Goal: Answer question/provide support: Answer question/provide support

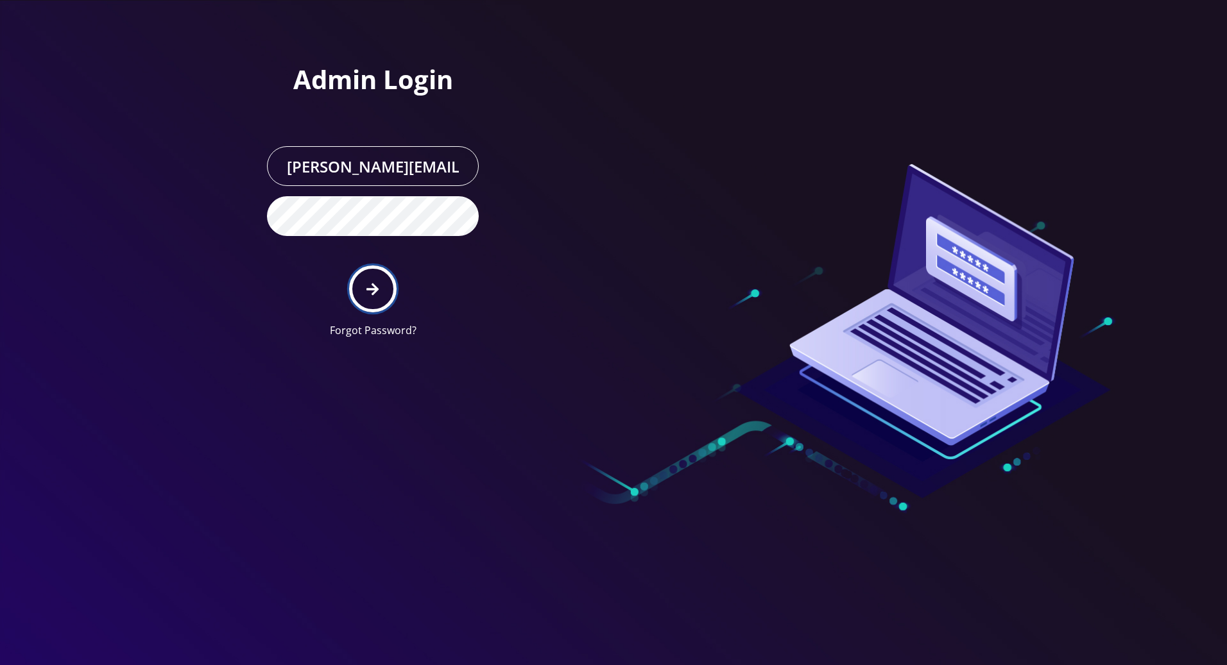
click at [364, 284] on button "submit" at bounding box center [372, 289] width 47 height 47
type input "[PERSON_NAME][EMAIL_ADDRESS][DOMAIN_NAME]"
click at [380, 285] on button "submit" at bounding box center [372, 289] width 47 height 47
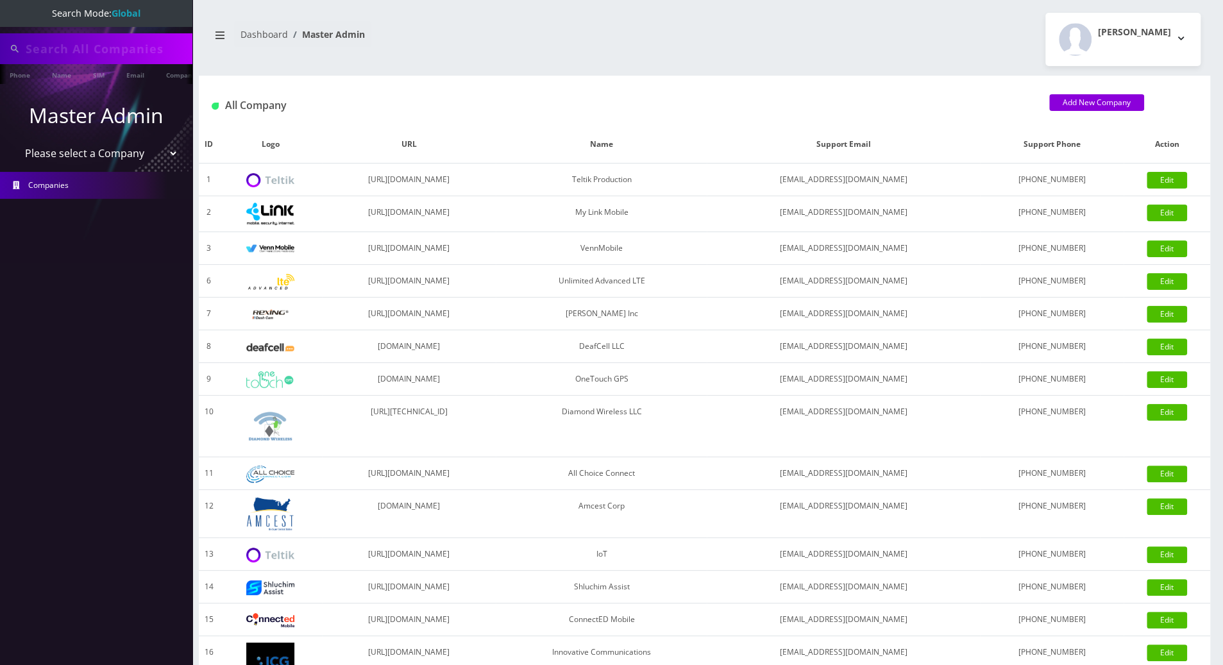
type input "8452130103"
drag, startPoint x: 116, startPoint y: 55, endPoint x: -1, endPoint y: 60, distance: 117.5
click at [0, 60] on html "Search Mode: Global 8452130103 Phone Name SIM Email Company Customer Master Adm…" at bounding box center [611, 440] width 1223 height 881
drag, startPoint x: 110, startPoint y: 52, endPoint x: -1, endPoint y: 47, distance: 111.1
click at [0, 47] on html "Search Mode: Global 9292148175 Phone Name SIM Email Company Customer Master Adm…" at bounding box center [611, 440] width 1223 height 881
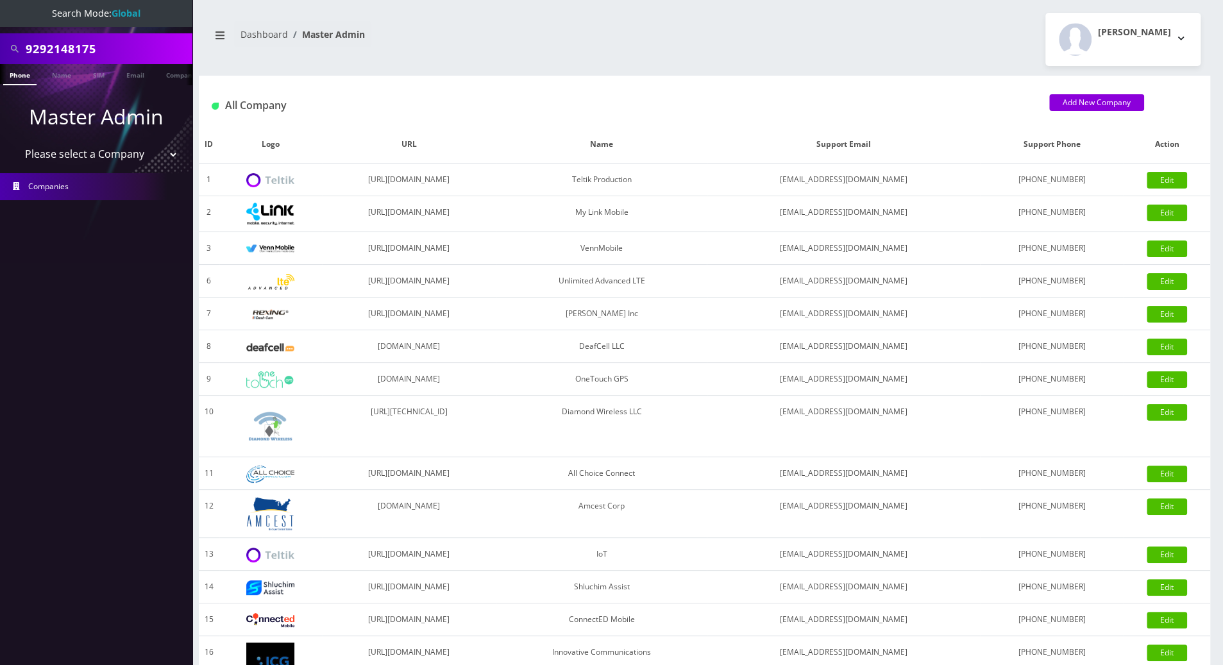
type input "9292148175"
click at [21, 78] on link "Phone" at bounding box center [19, 74] width 33 height 21
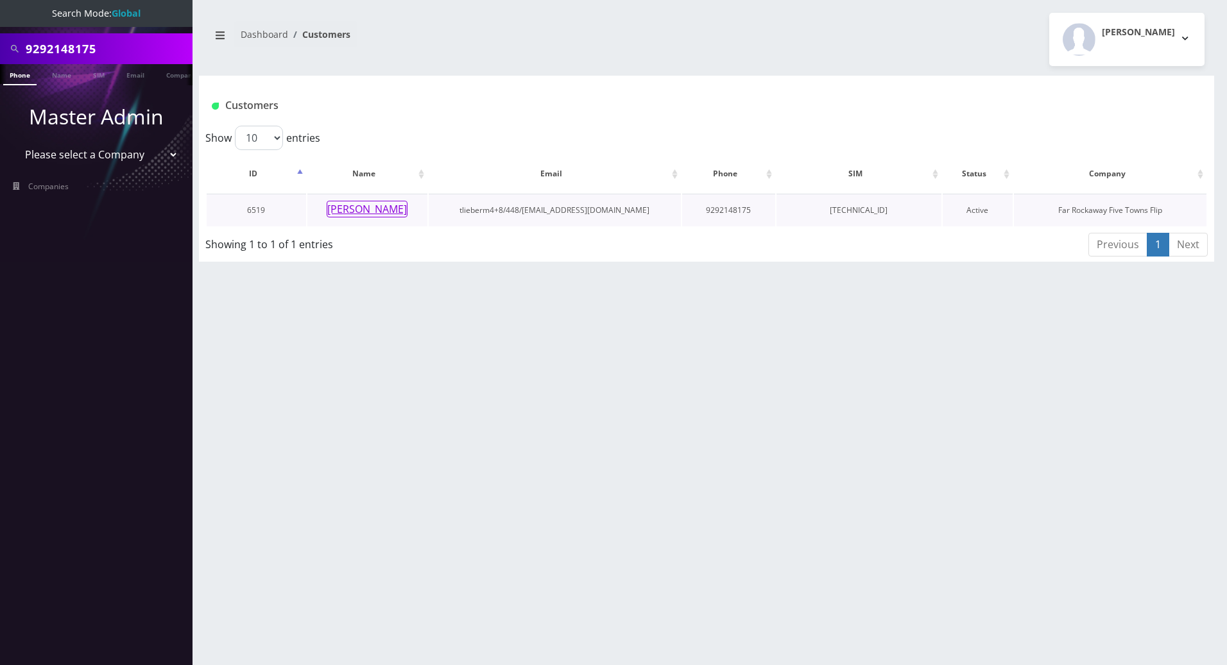
click at [361, 207] on button "yachi spitzer" at bounding box center [367, 209] width 81 height 17
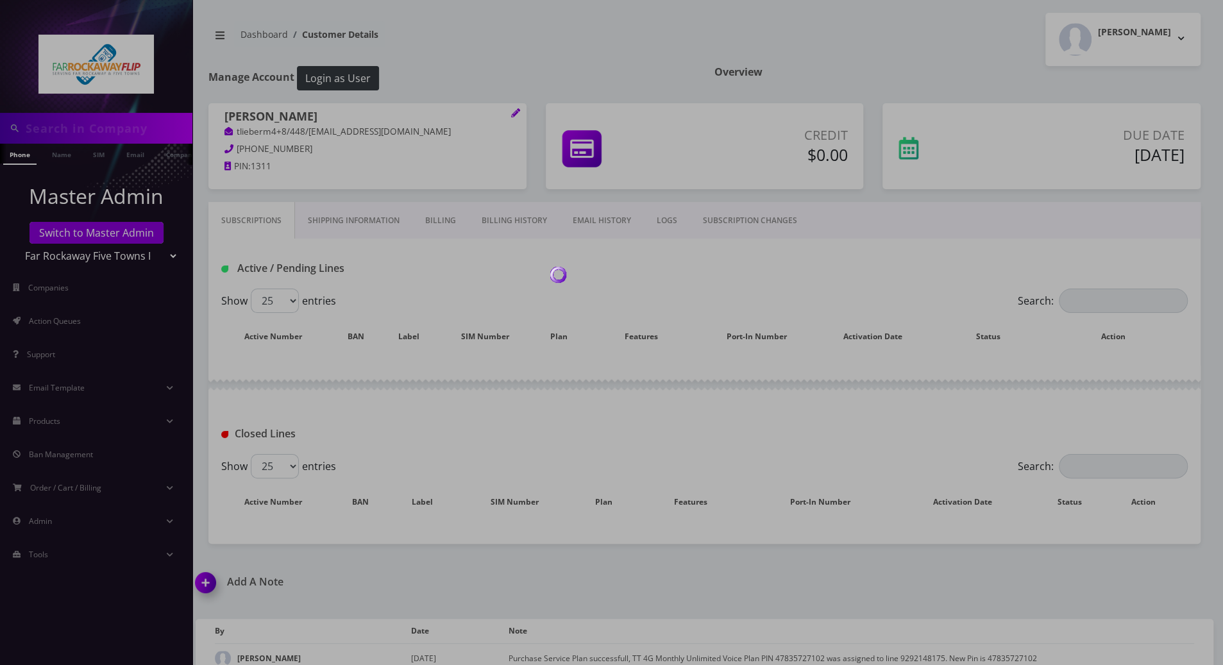
type input "9292148175"
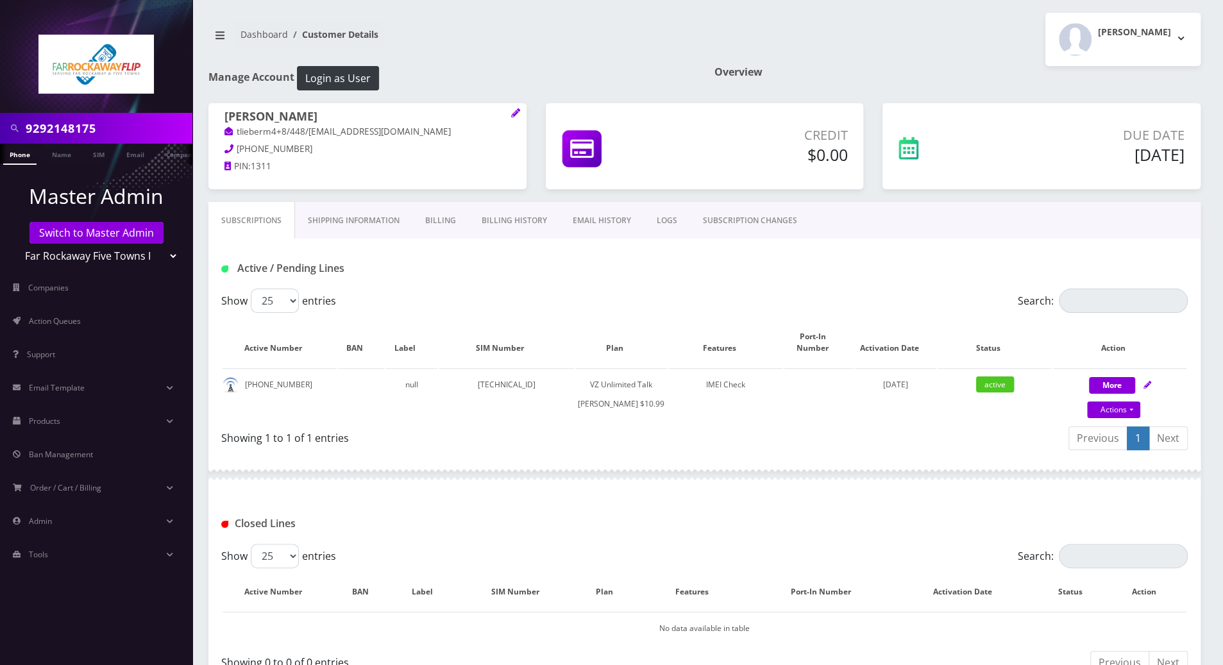
click at [251, 485] on div at bounding box center [704, 474] width 992 height 38
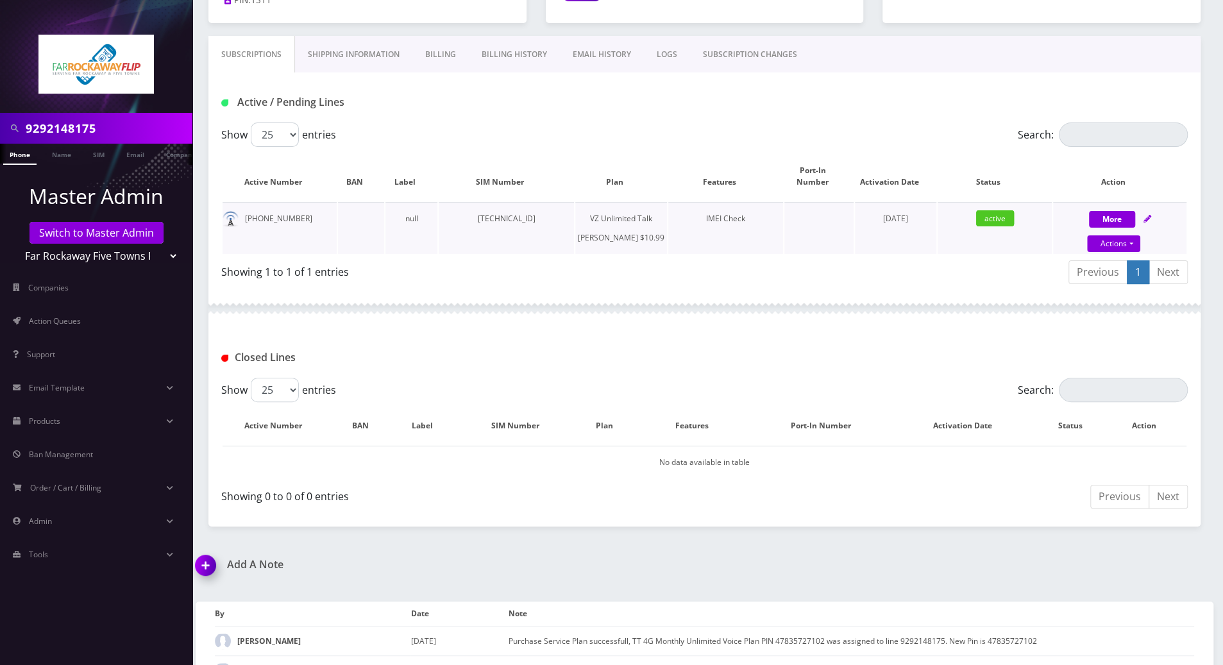
scroll to position [171, 0]
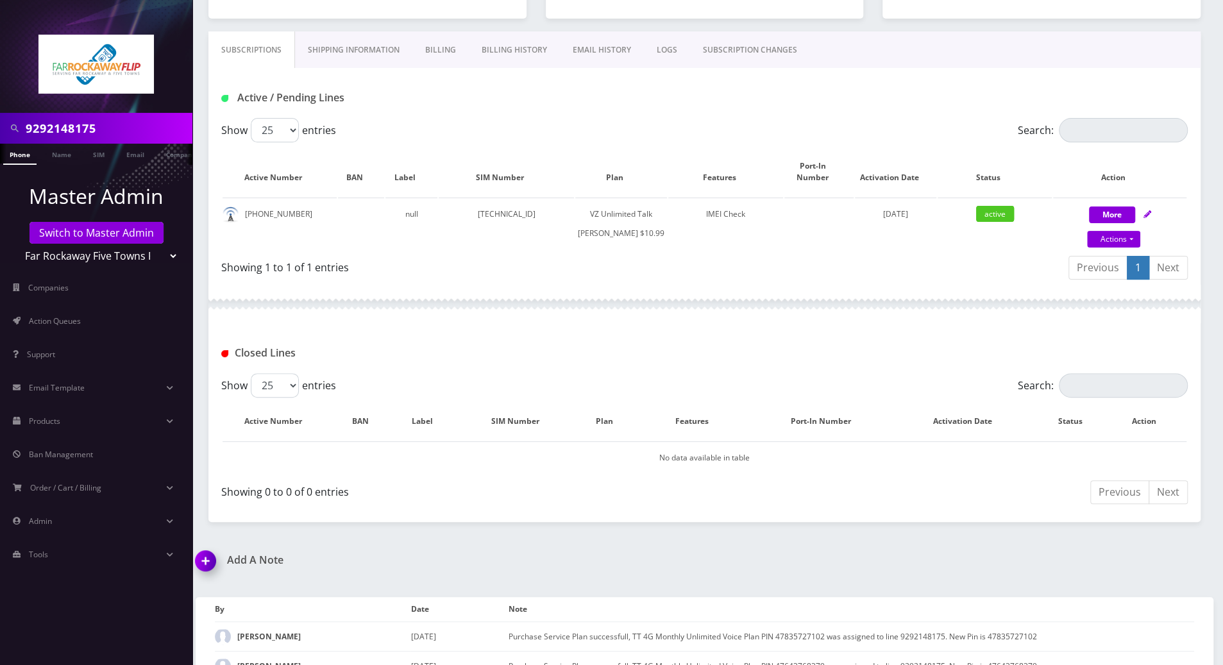
click at [888, 364] on div "Closed Lines" at bounding box center [705, 353] width 986 height 21
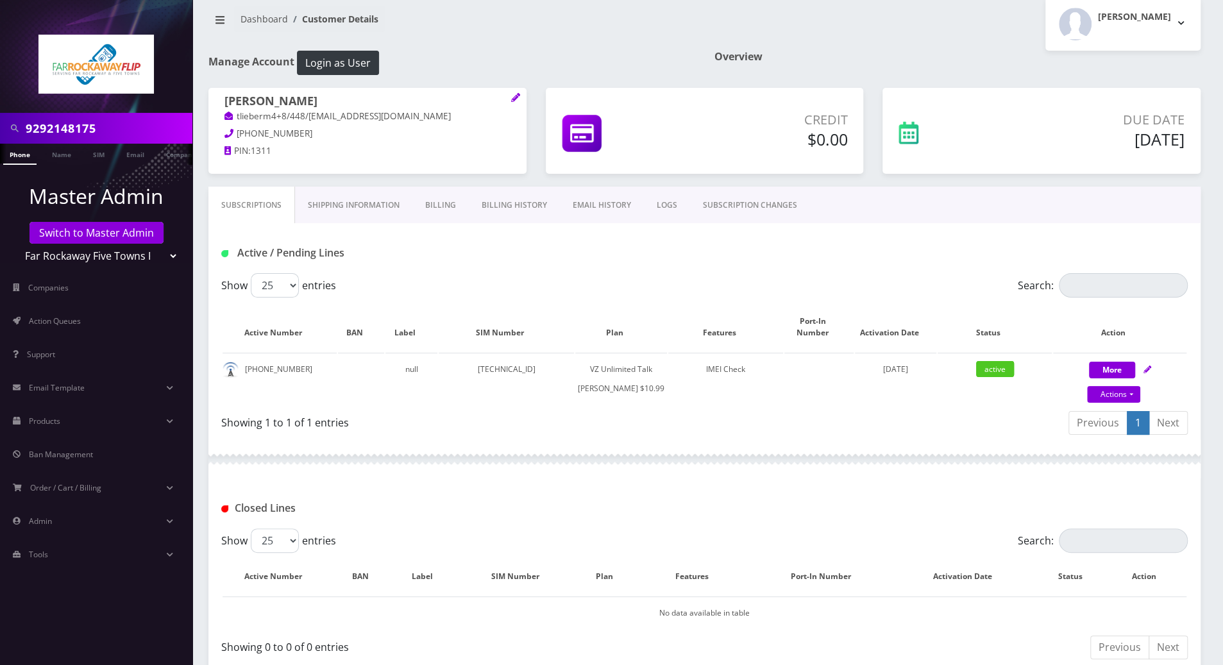
scroll to position [0, 0]
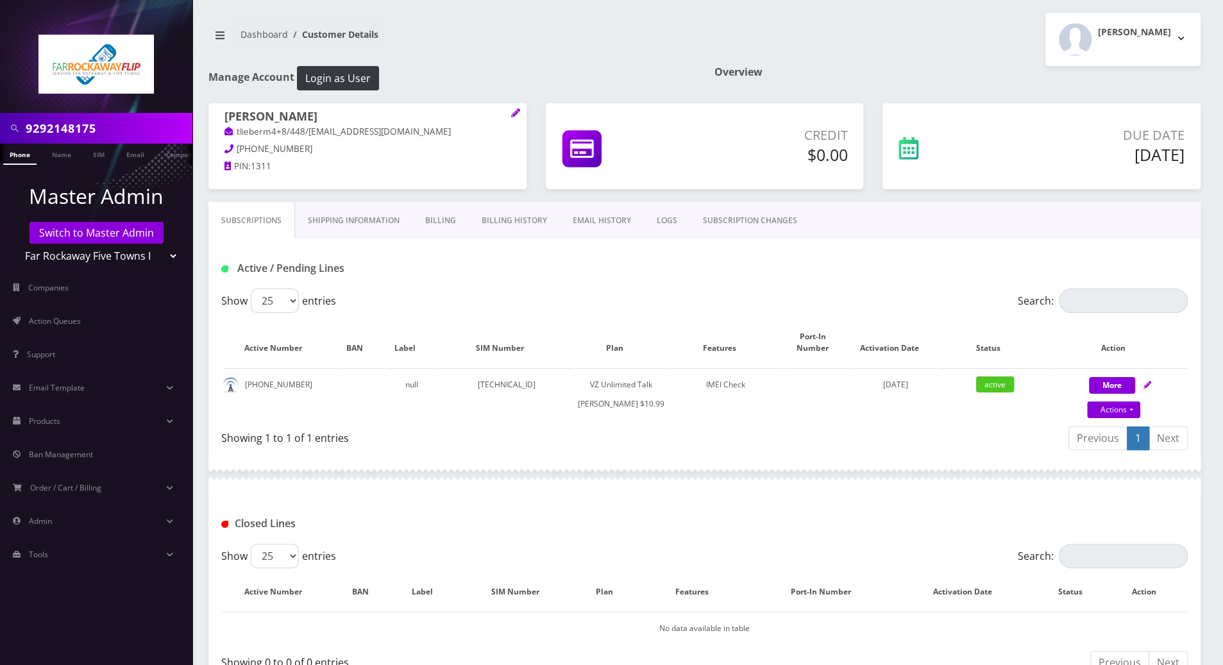
click at [504, 221] on link "Billing History" at bounding box center [514, 220] width 91 height 37
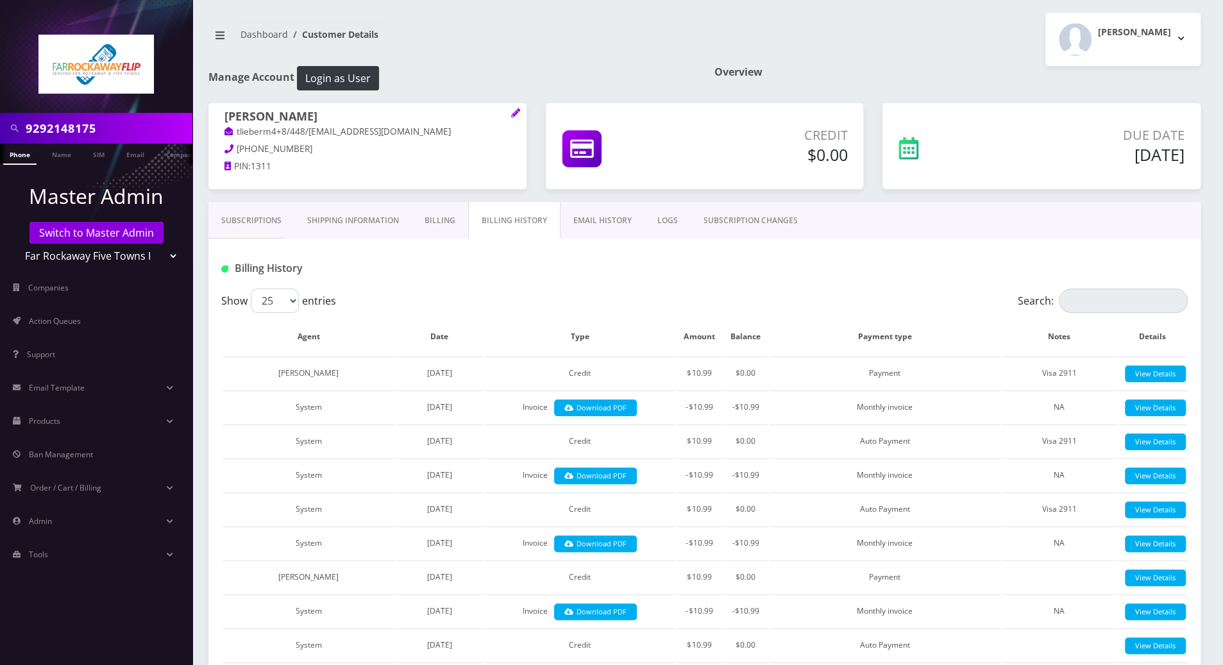
click at [252, 224] on link "Subscriptions" at bounding box center [251, 220] width 86 height 37
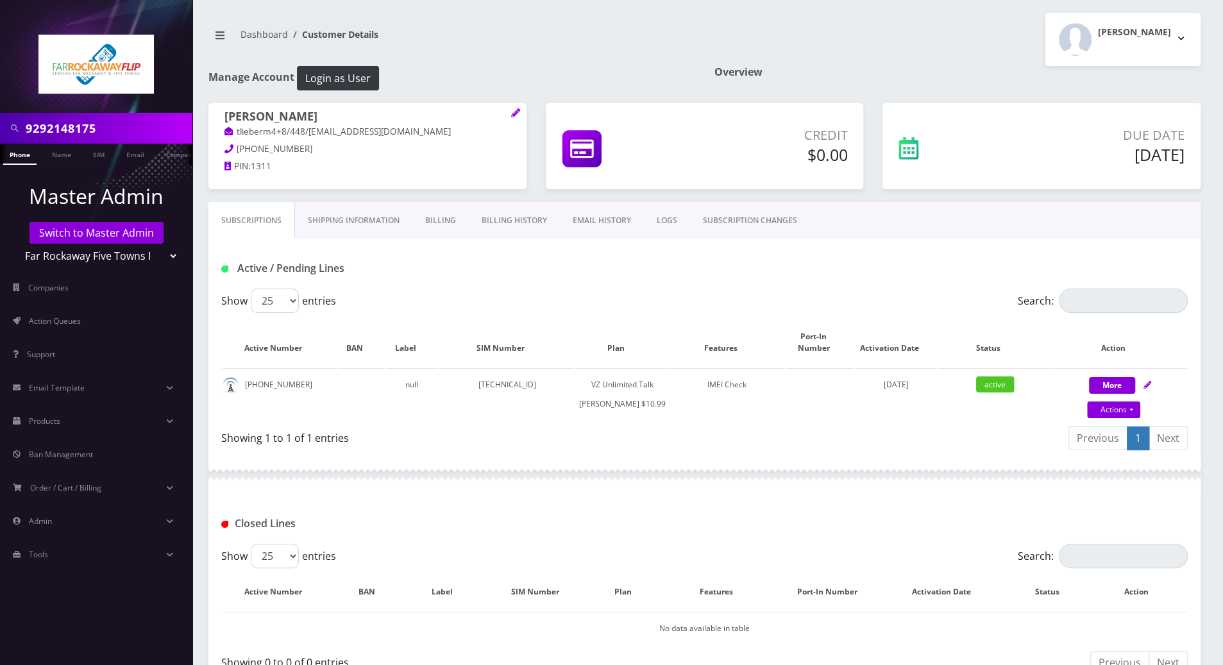
click at [533, 476] on div at bounding box center [704, 474] width 992 height 38
click at [560, 446] on div "Showing 1 to 1 of 1 entries" at bounding box center [458, 435] width 474 height 21
drag, startPoint x: 300, startPoint y: 376, endPoint x: 244, endPoint y: 372, distance: 55.9
click at [244, 372] on td "[PHONE_NUMBER]" at bounding box center [280, 394] width 114 height 52
copy td "[PHONE_NUMBER]"
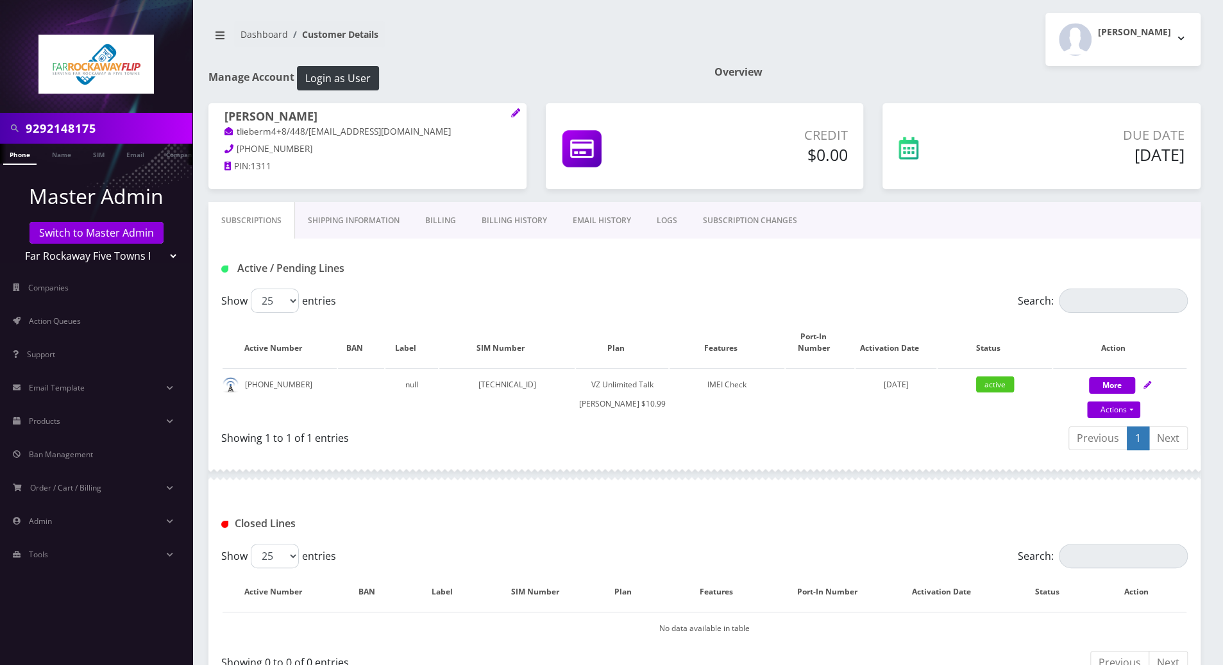
click at [539, 52] on nav "Dashboard Customer Details" at bounding box center [451, 39] width 487 height 37
click at [13, 33] on div at bounding box center [96, 56] width 192 height 113
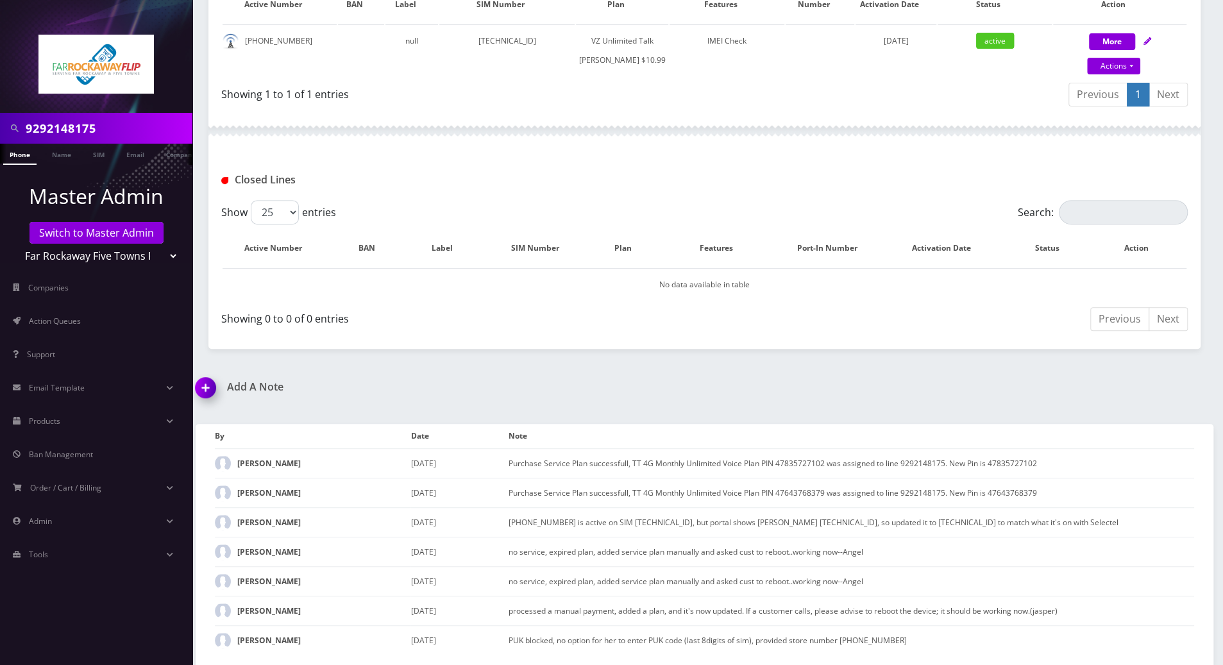
scroll to position [349, 0]
click at [210, 387] on img at bounding box center [208, 392] width 38 height 38
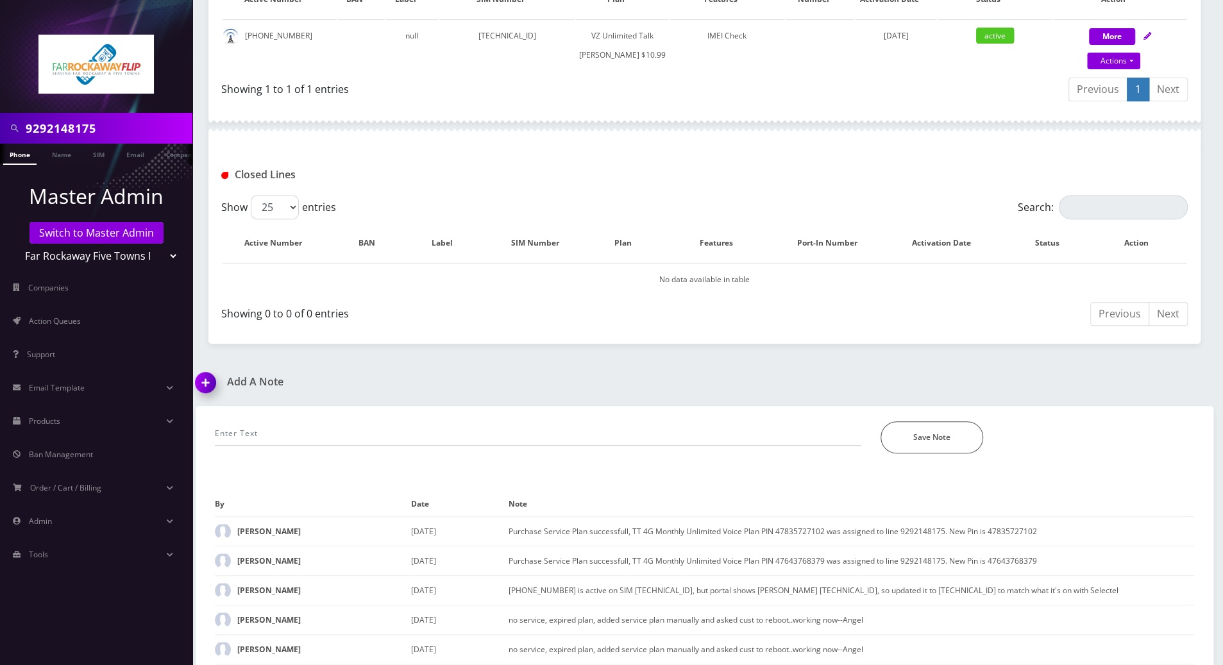
scroll to position [421, 0]
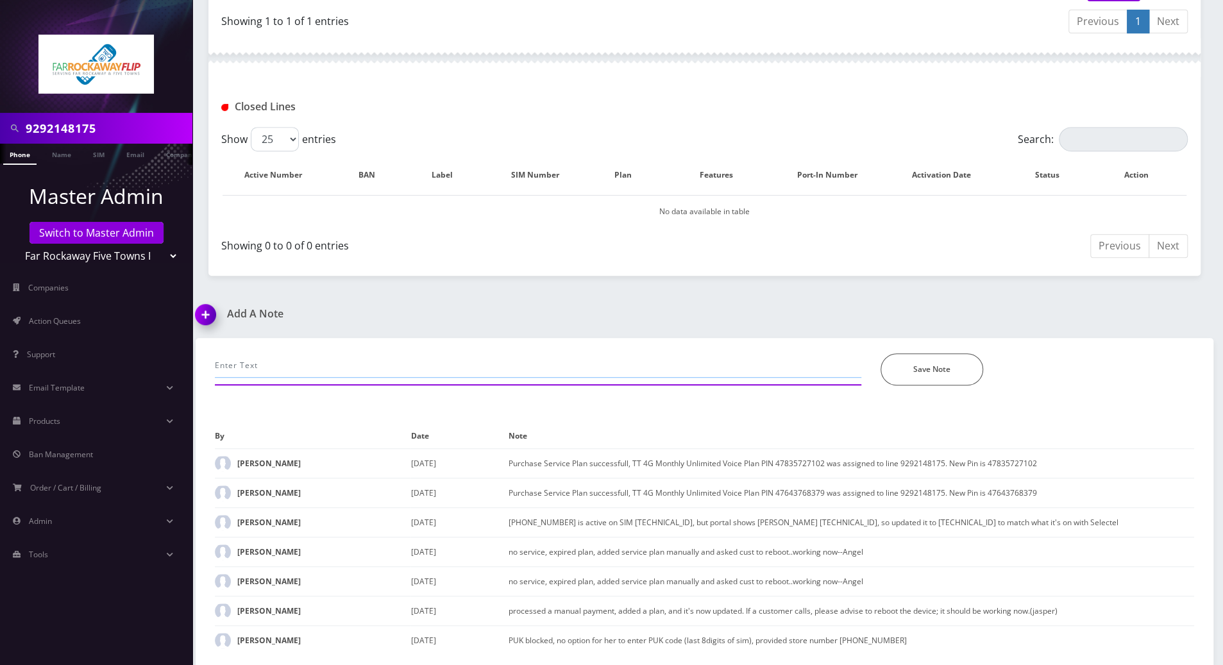
click at [411, 372] on input "text" at bounding box center [538, 365] width 647 height 24
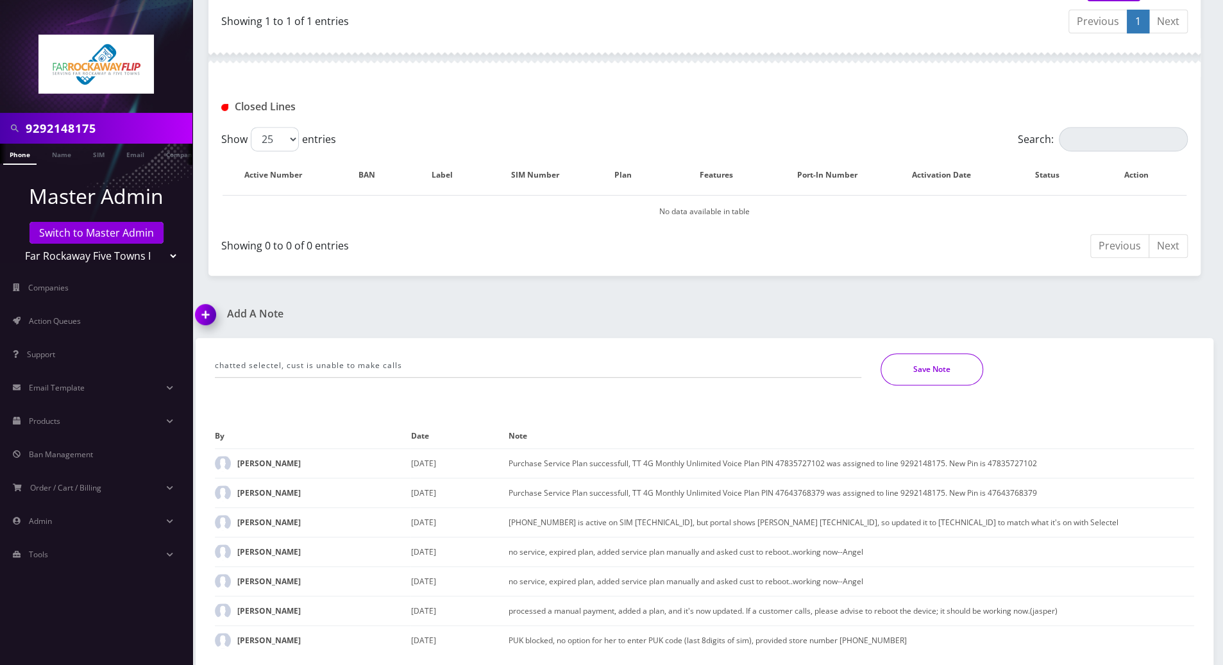
click at [928, 371] on button "Save Note" at bounding box center [932, 369] width 103 height 32
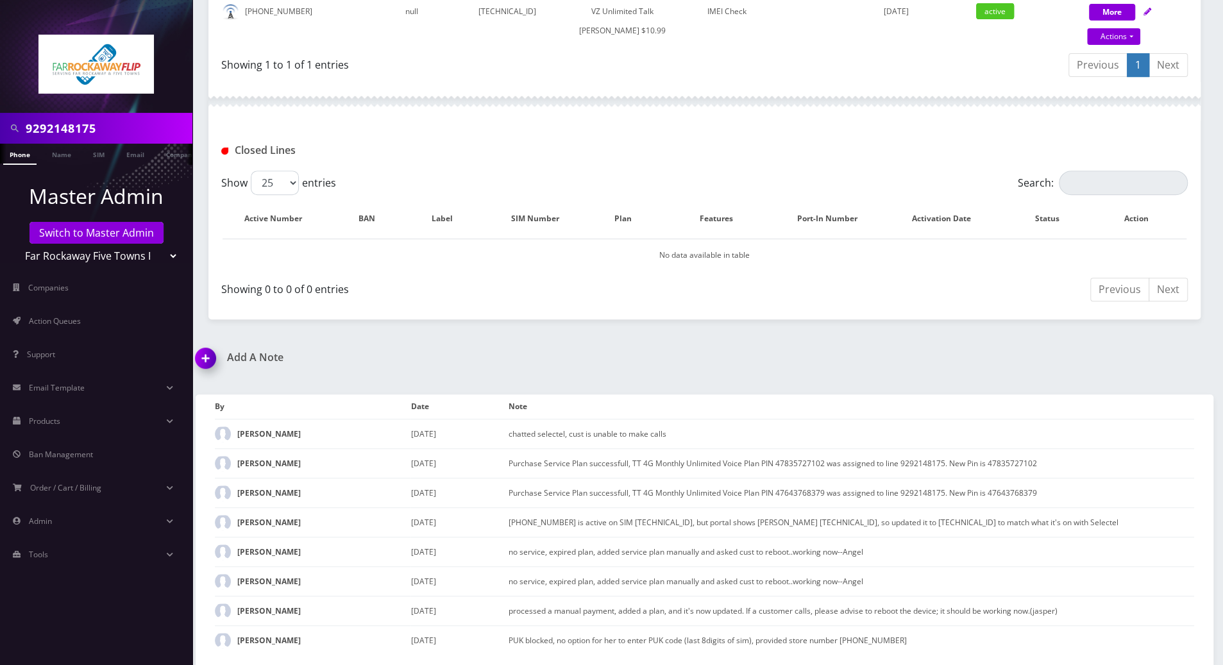
scroll to position [378, 0]
click at [928, 371] on div "Add A Note chatted selectel, cust is unable to make calls *Please Enter Note Sa…" at bounding box center [704, 509] width 1037 height 314
click at [772, 369] on div "Add A Note chatted selectel, cust is unable to make calls *Please Enter Note Sa…" at bounding box center [704, 509] width 1037 height 314
click at [1073, 346] on div "9292148175 Phone Name SIM Email Company Customer Dashboard Customer Details [PE…" at bounding box center [704, 146] width 1037 height 1039
click at [201, 360] on img at bounding box center [208, 363] width 38 height 38
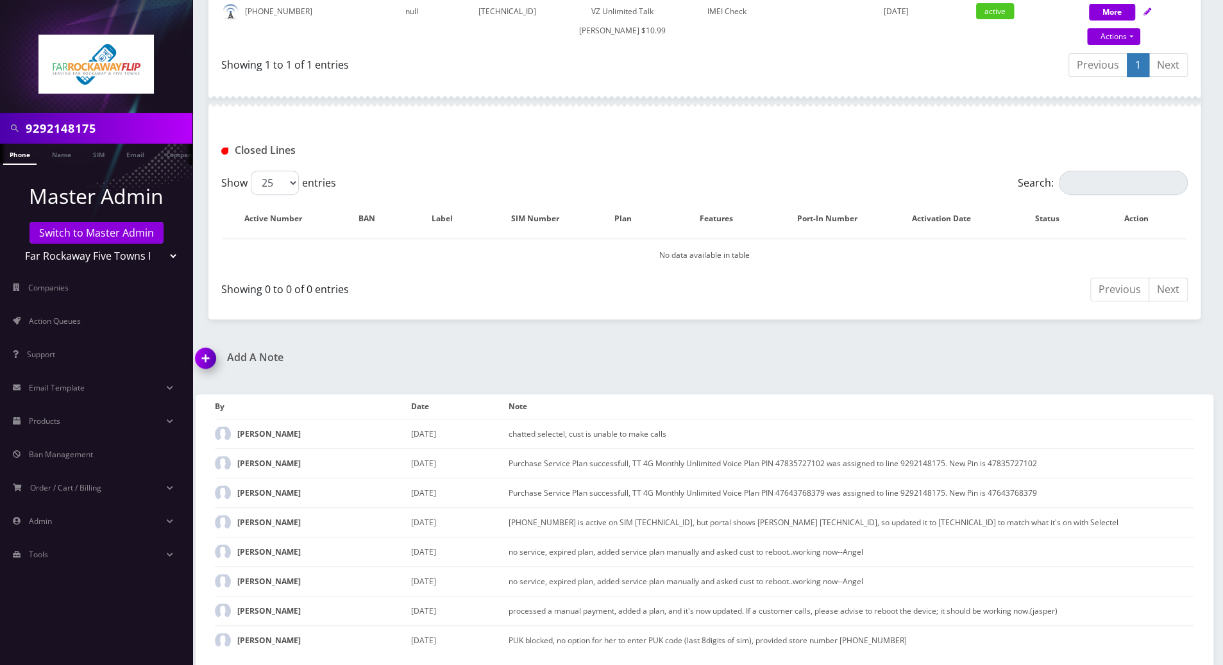
scroll to position [452, 0]
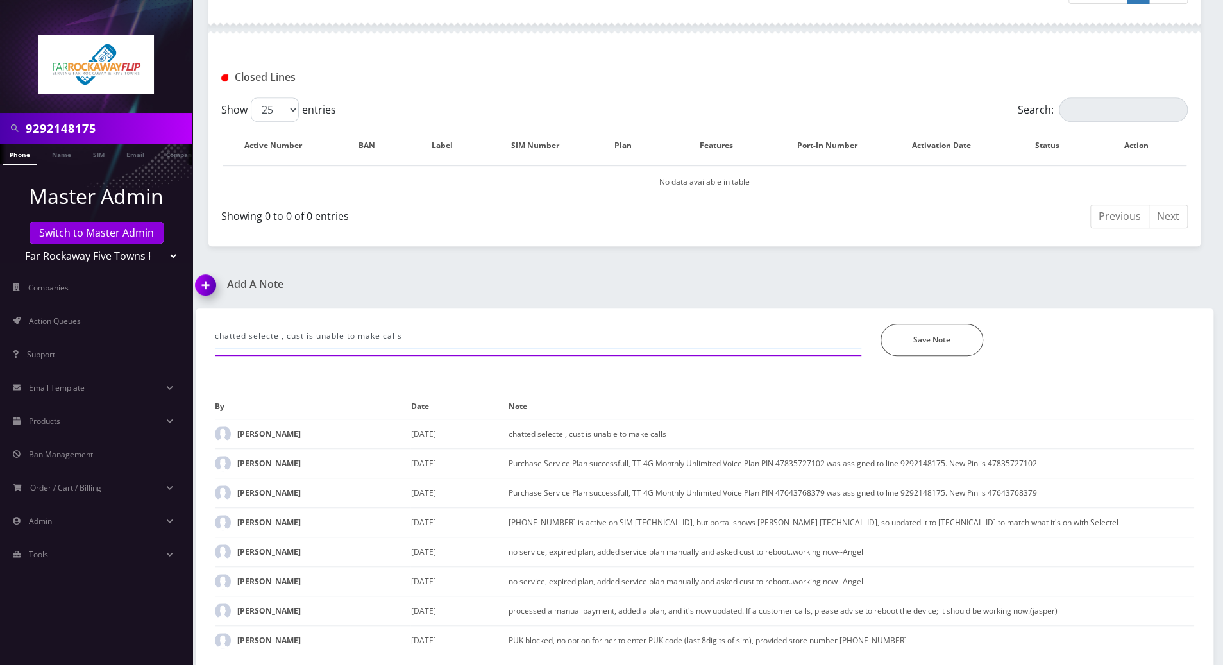
drag, startPoint x: 418, startPoint y: 341, endPoint x: 192, endPoint y: 339, distance: 226.5
click at [192, 339] on div "chatted selectel, cust is unable to make calls *Please Enter Note Save Note By …" at bounding box center [704, 487] width 1037 height 357
type input "l"
paste input "[PERSON_NAME] 02:59 PM No it's not hotlined. I am not showing anything out of p…"
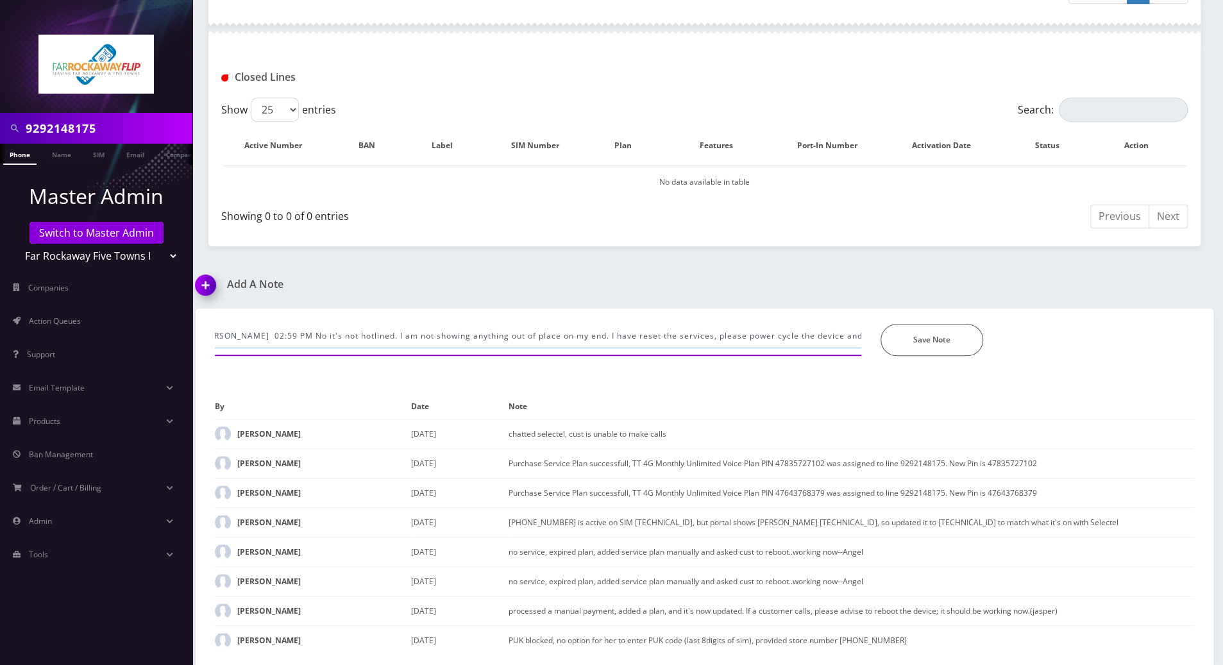
drag, startPoint x: 275, startPoint y: 336, endPoint x: 278, endPoint y: 353, distance: 17.0
click at [275, 336] on input "rep: [PERSON_NAME] 02:59 PM No it's not hotlined. I am not showing anything out…" at bounding box center [538, 336] width 647 height 24
click at [946, 343] on button "Save Note" at bounding box center [932, 340] width 103 height 32
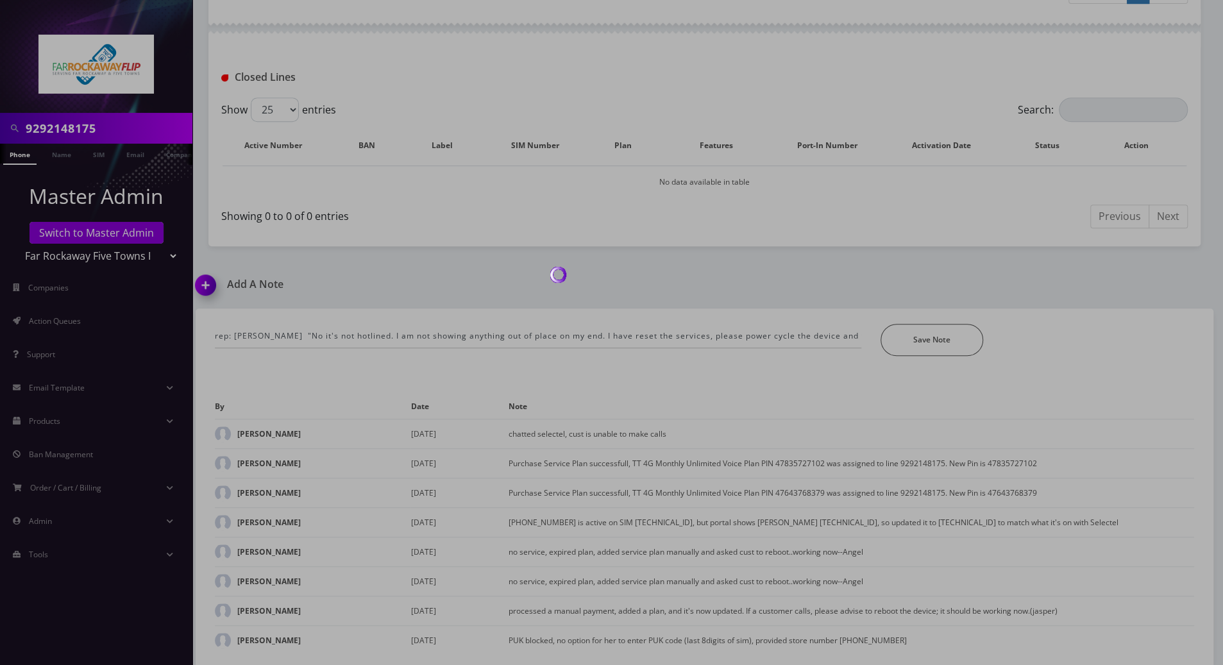
scroll to position [408, 0]
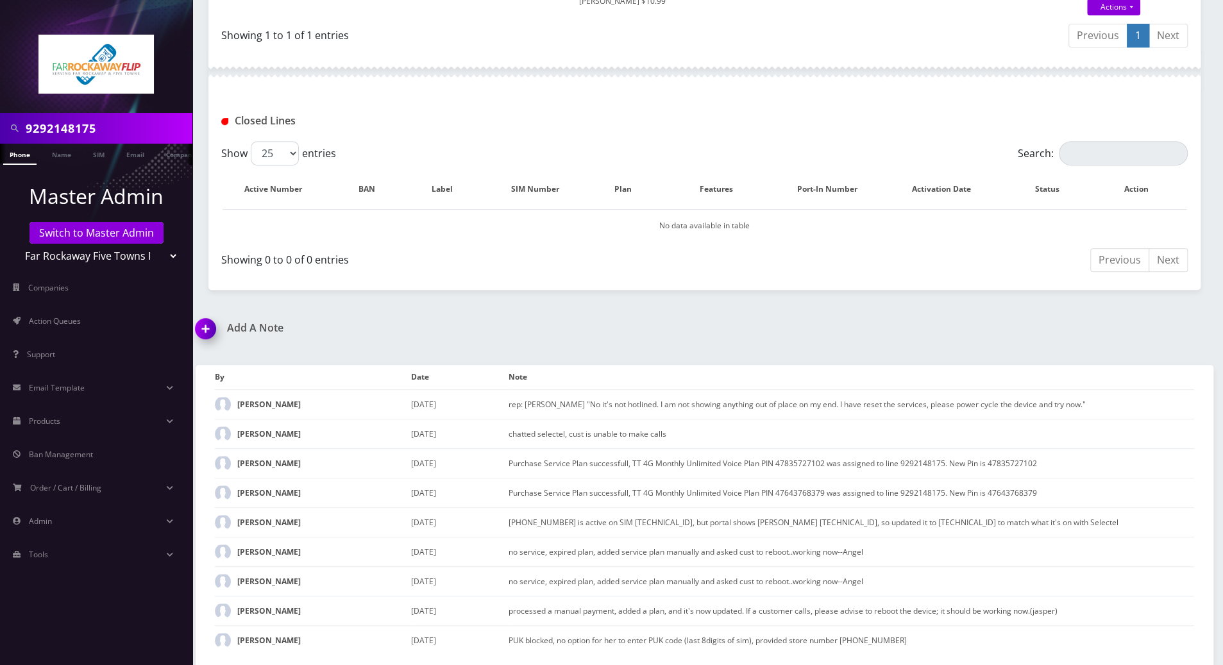
click at [206, 332] on img at bounding box center [208, 333] width 38 height 38
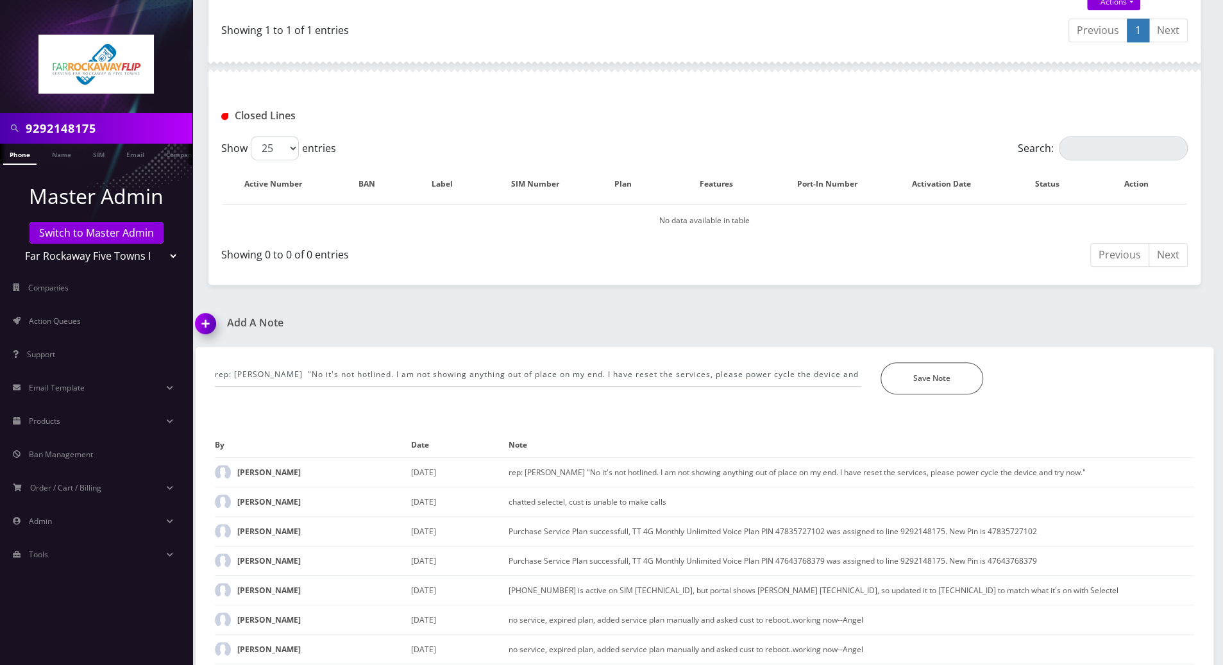
scroll to position [481, 0]
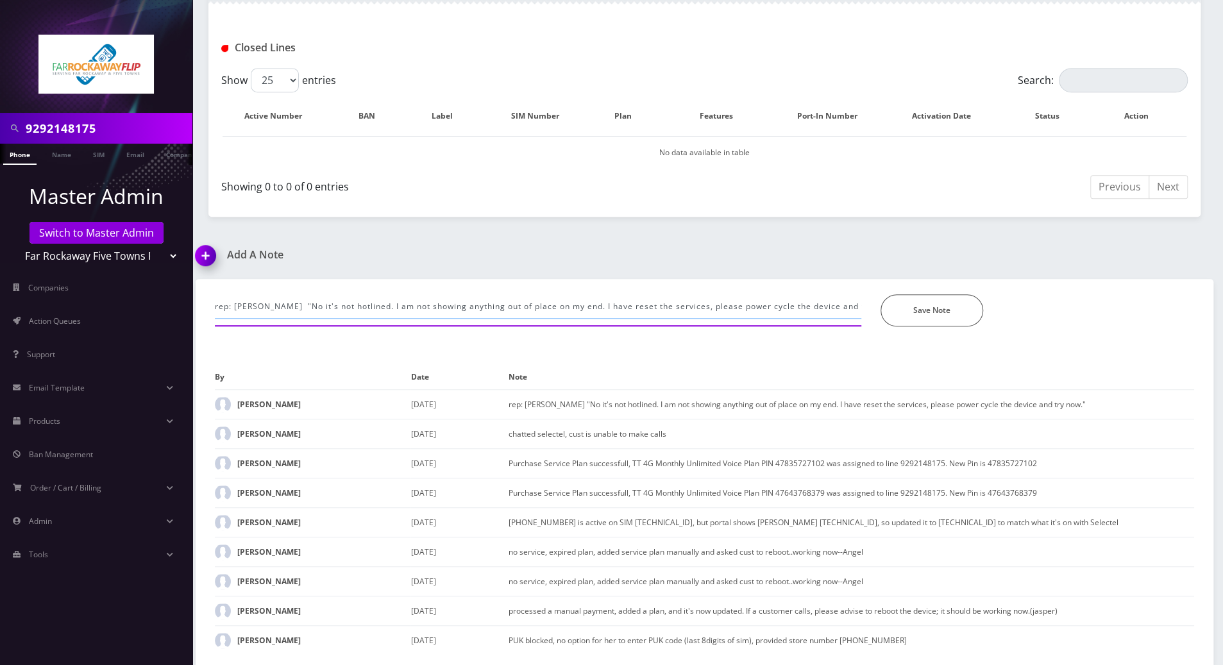
drag, startPoint x: 215, startPoint y: 303, endPoint x: 1230, endPoint y: 409, distance: 1020.4
click at [1223, 409] on html "9292148175 Phone Name SIM Email Company Customer Master Admin Switch to Master …" at bounding box center [611, 94] width 1223 height 1141
type input "tried to cb but the was only routed to her vm 3x"
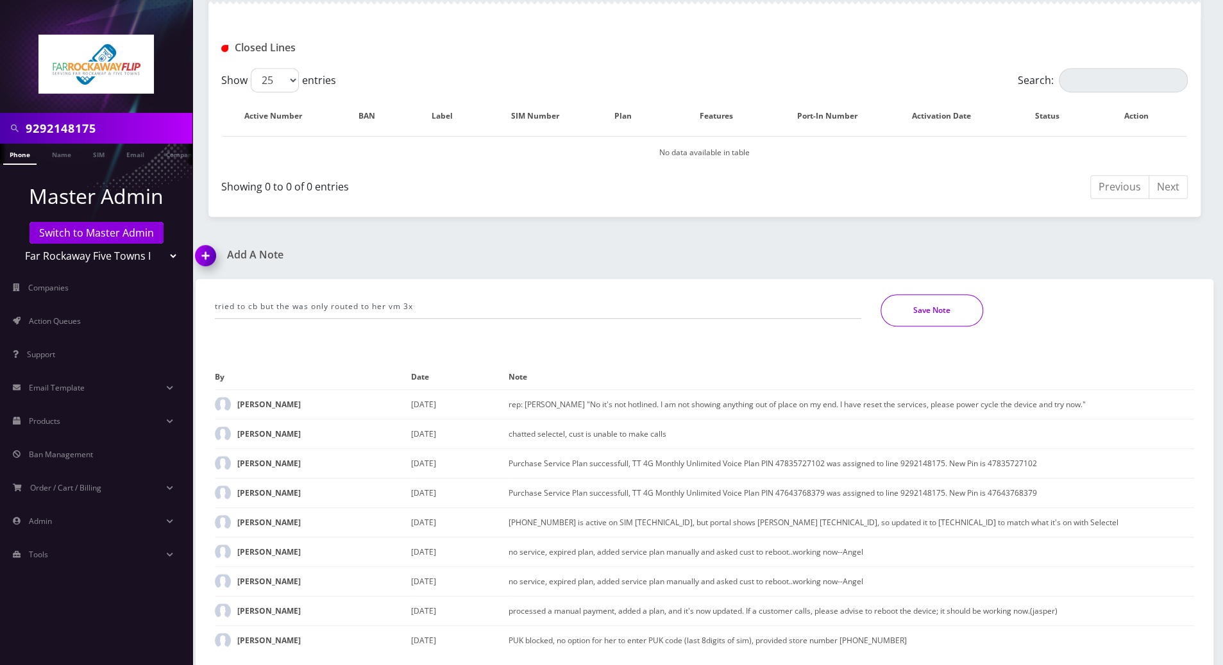
click at [972, 310] on button "Save Note" at bounding box center [932, 310] width 103 height 32
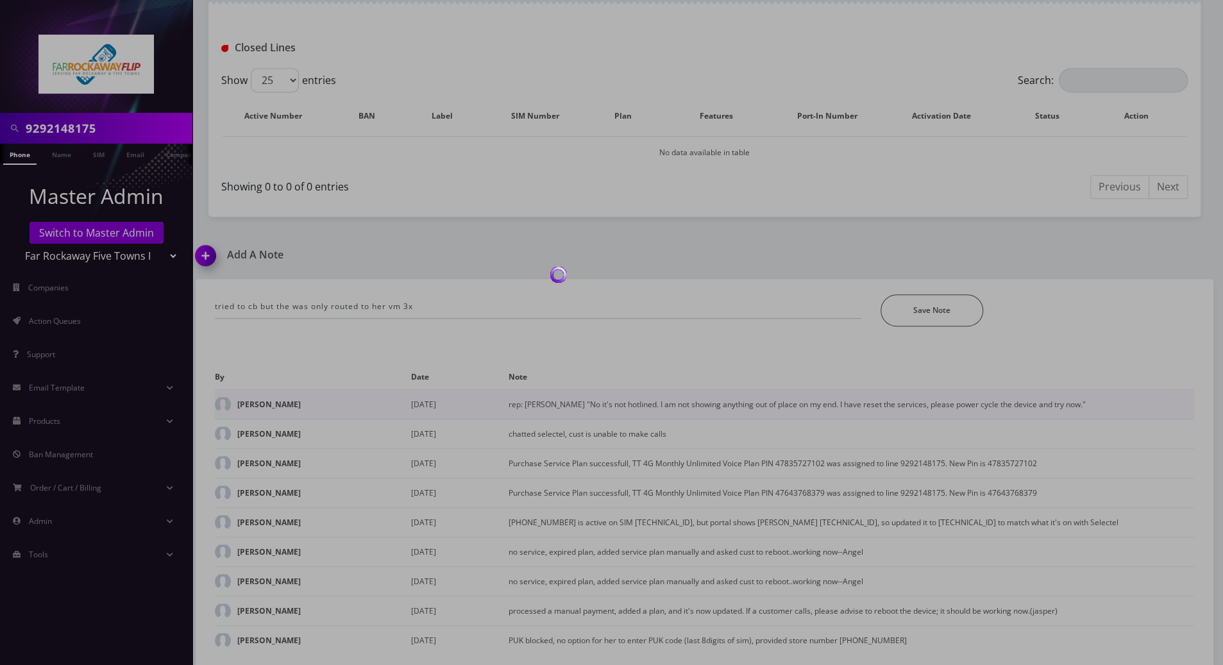
scroll to position [437, 0]
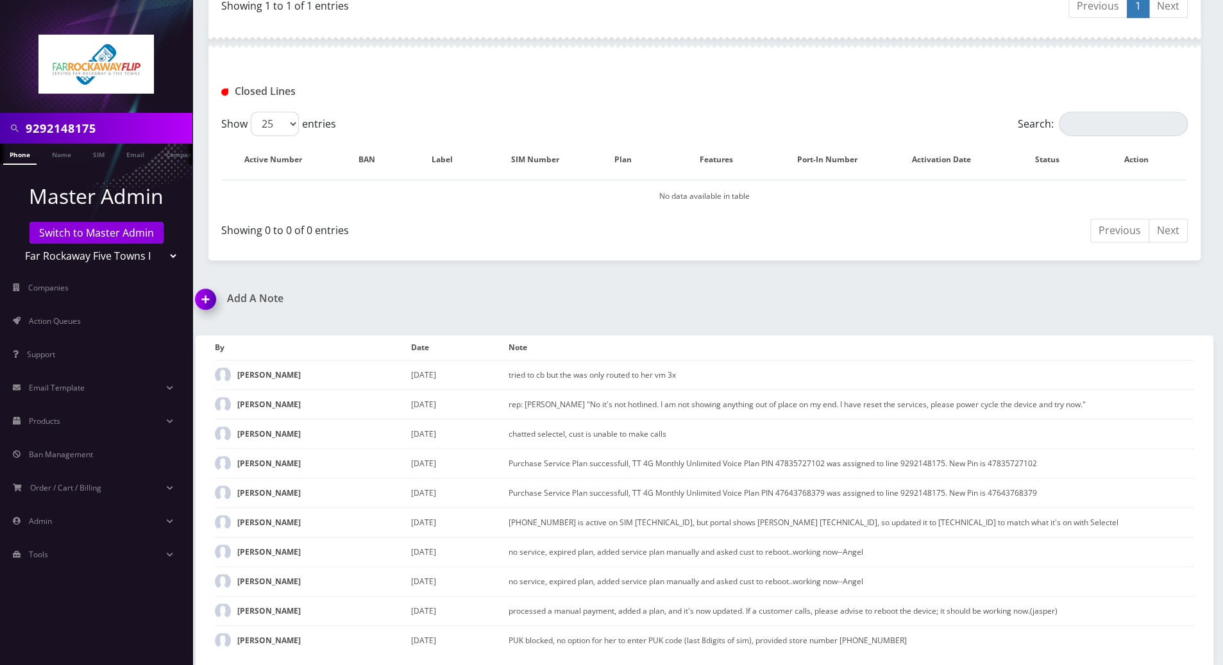
click at [550, 285] on div "9292148175 Phone Name SIM Email Company Customer Dashboard Customer Details [PE…" at bounding box center [704, 117] width 1037 height 1098
